Goal: Task Accomplishment & Management: Use online tool/utility

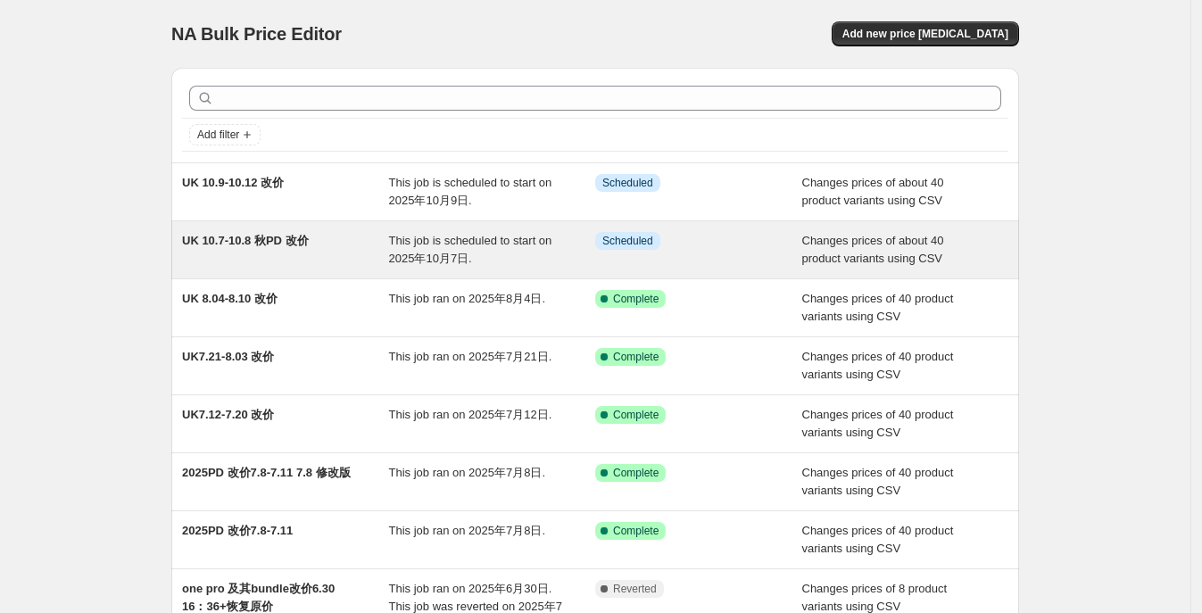
click at [337, 259] on div "UK 10.7-10.8 秋PD 改价" at bounding box center [285, 250] width 207 height 36
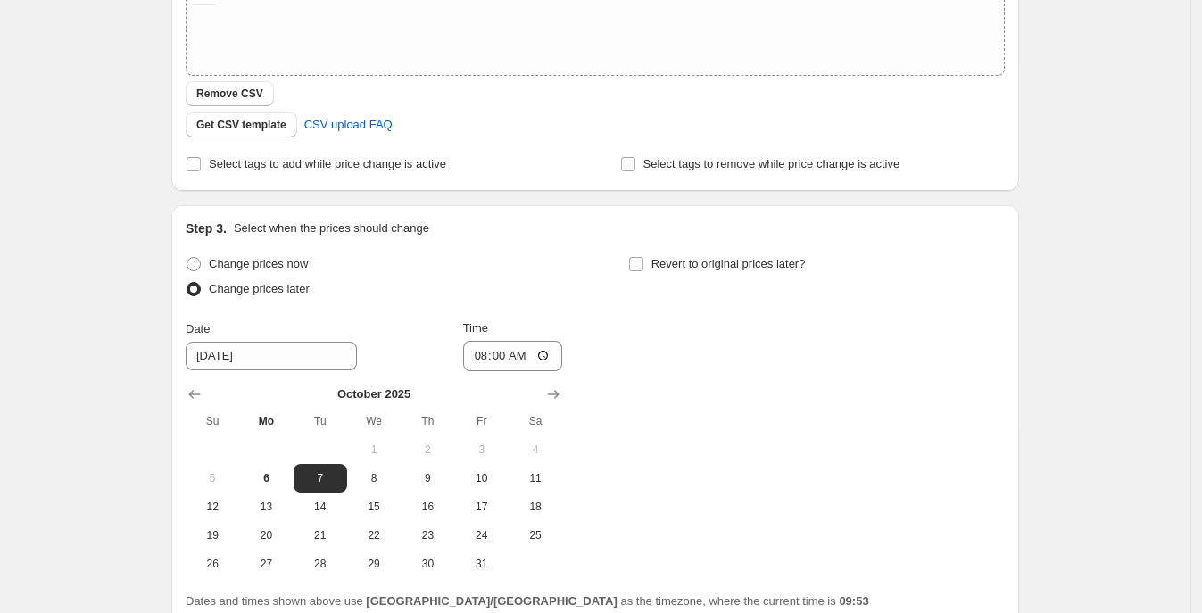
scroll to position [627, 0]
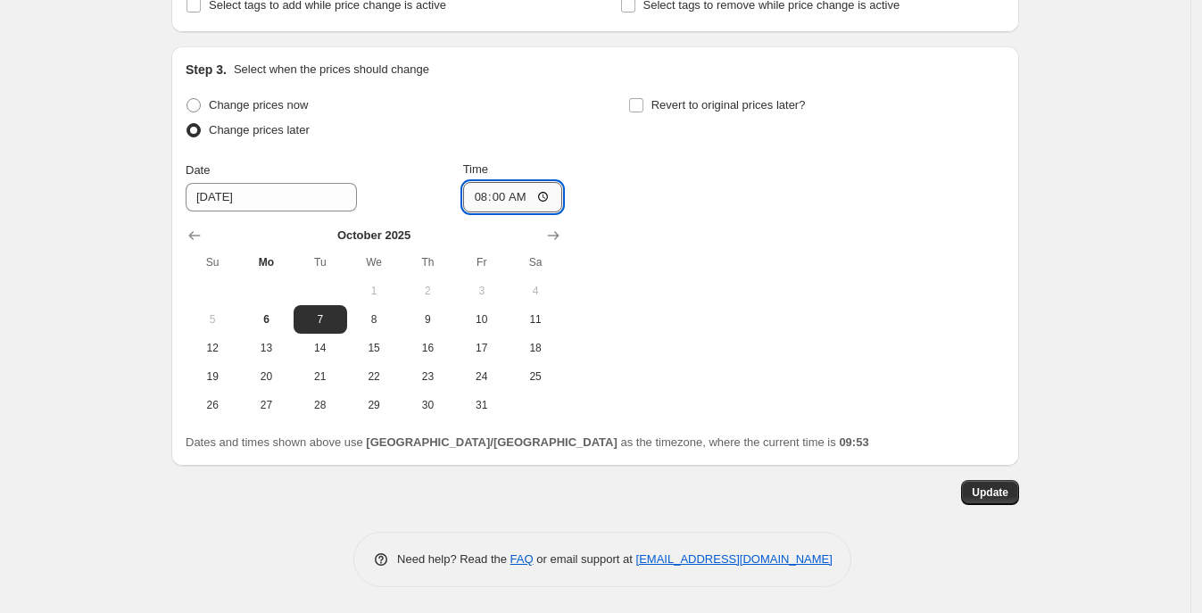
click at [509, 190] on input "08:00" at bounding box center [513, 197] width 100 height 30
type input "07:00"
click at [813, 388] on div "Change prices now Change prices later Date [DATE] Time 07:00 [DATE] Su Mo Tu We…" at bounding box center [595, 256] width 819 height 327
click at [1003, 498] on span "Update" at bounding box center [990, 493] width 37 height 14
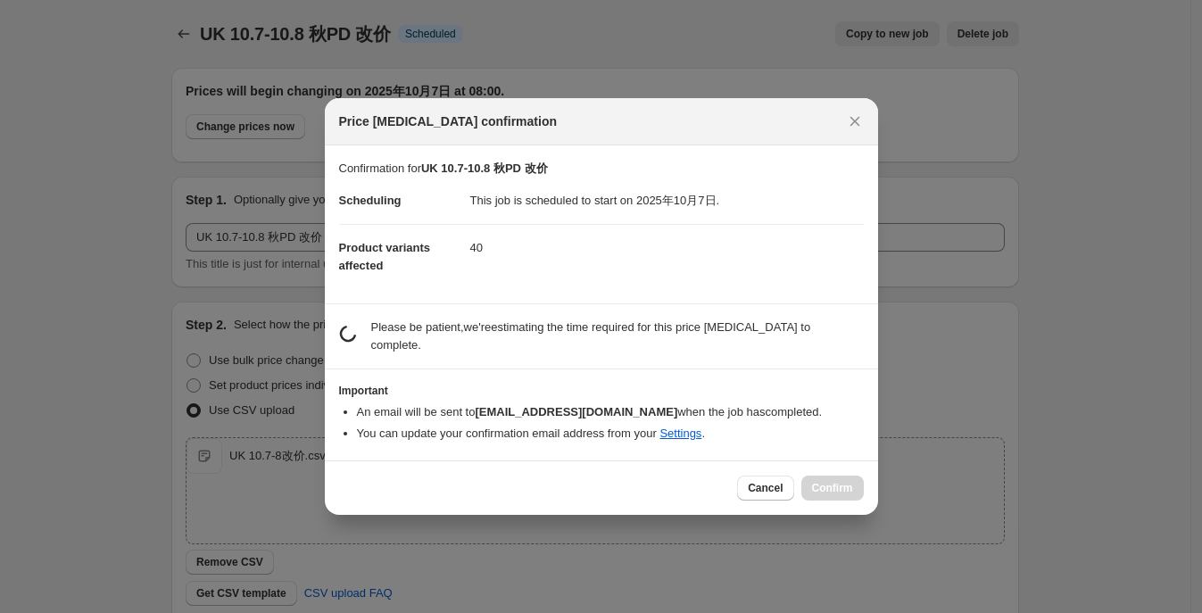
scroll to position [0, 0]
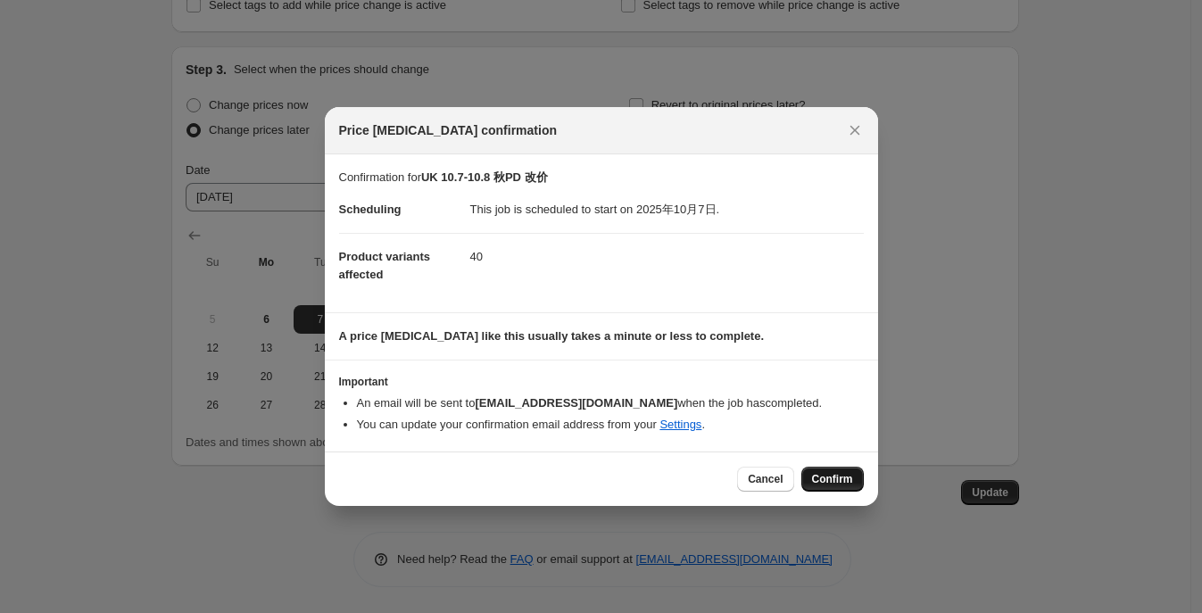
click at [848, 486] on button "Confirm" at bounding box center [833, 479] width 62 height 25
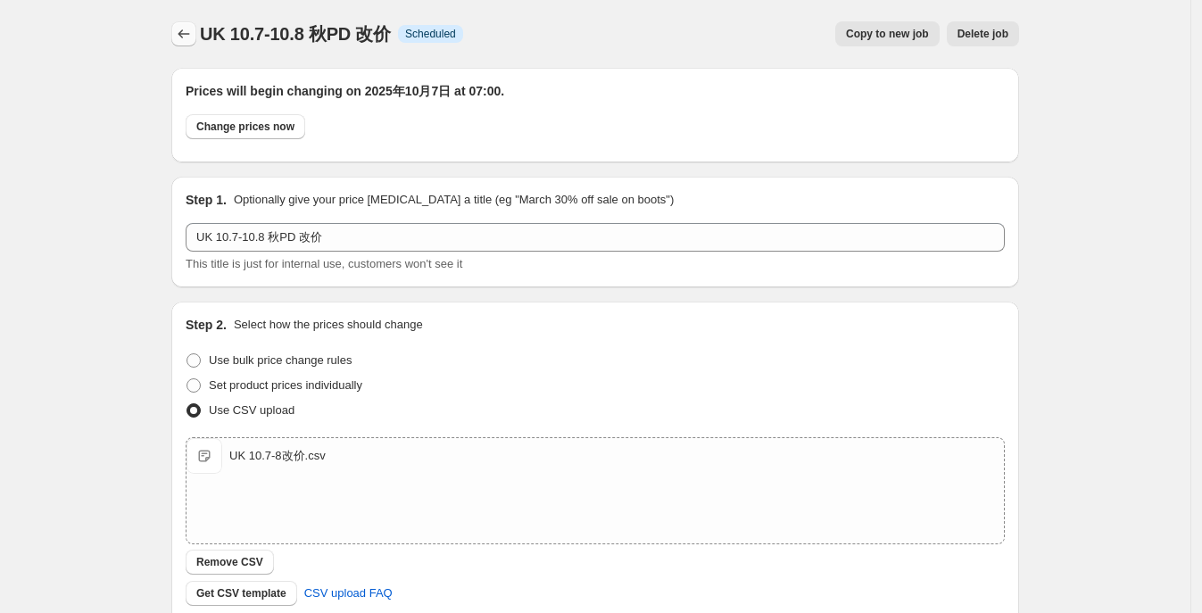
click at [196, 36] on button "Price change jobs" at bounding box center [183, 33] width 25 height 25
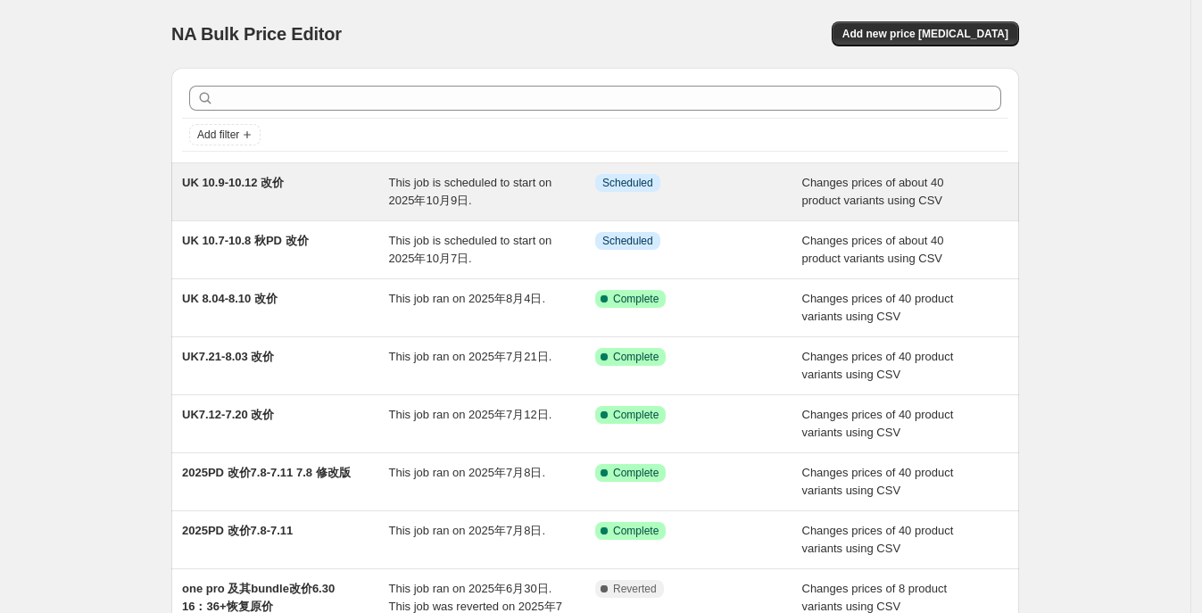
click at [518, 199] on div "This job is scheduled to start on 2025年10月9日." at bounding box center [492, 192] width 207 height 36
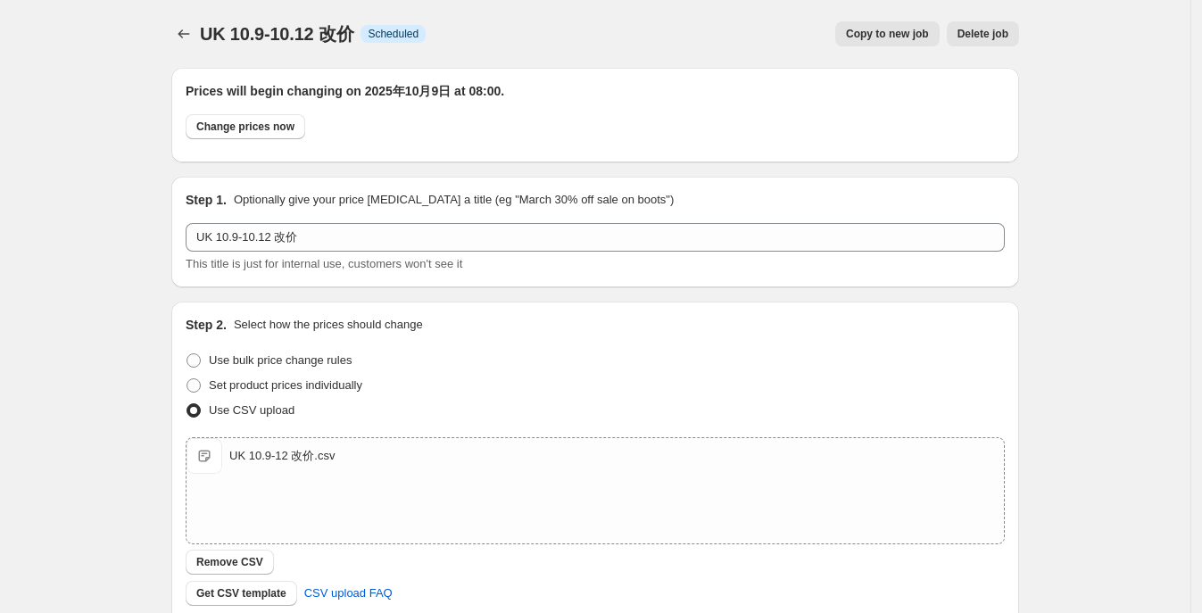
scroll to position [627, 0]
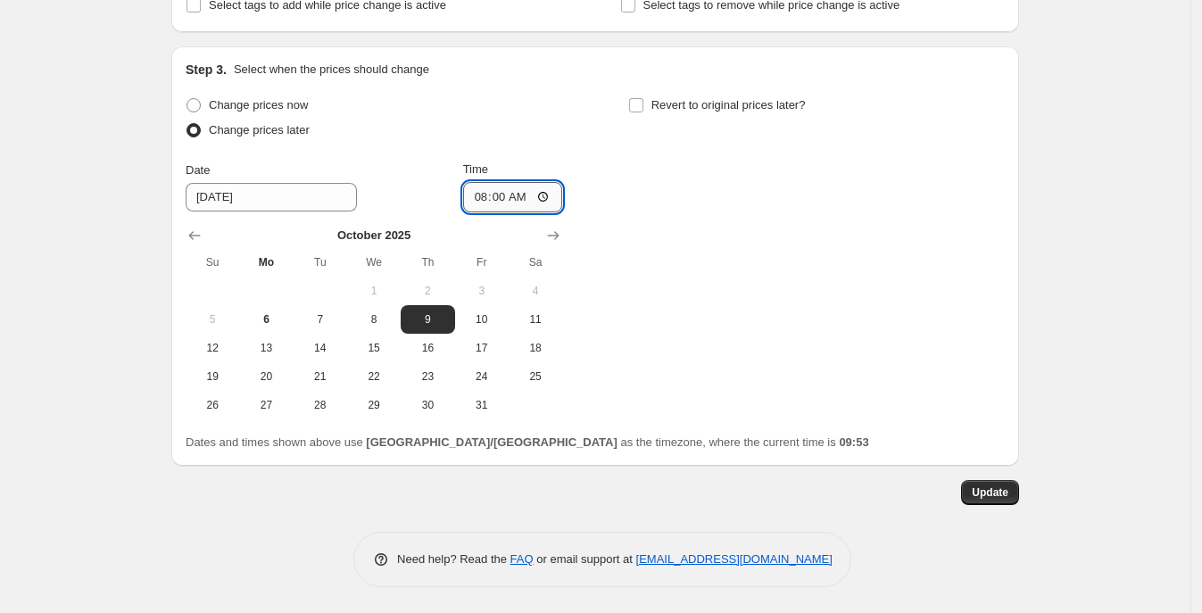
click at [505, 194] on input "08:00" at bounding box center [513, 197] width 100 height 30
type input "07:00"
click at [855, 411] on div "Change prices now Change prices later Date [DATE] Time 07:00 [DATE] Su Mo Tu We…" at bounding box center [595, 256] width 819 height 327
click at [981, 495] on span "Update" at bounding box center [990, 493] width 37 height 14
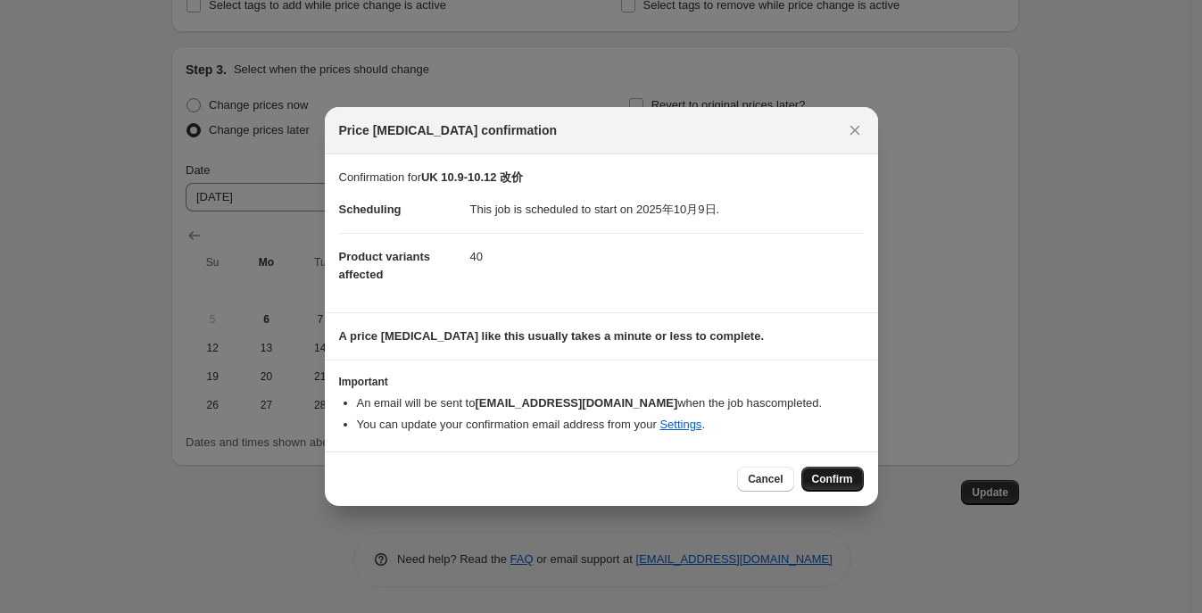
click at [835, 479] on span "Confirm" at bounding box center [832, 479] width 41 height 14
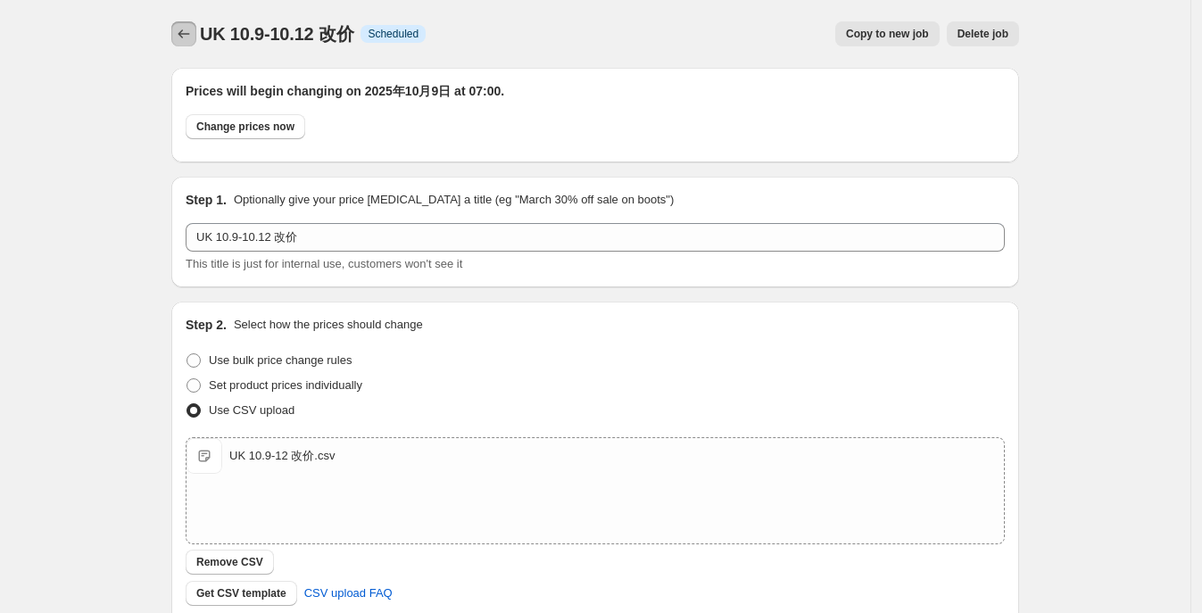
click at [187, 33] on icon "Price change jobs" at bounding box center [184, 34] width 18 height 18
